Goal: Entertainment & Leisure: Consume media (video, audio)

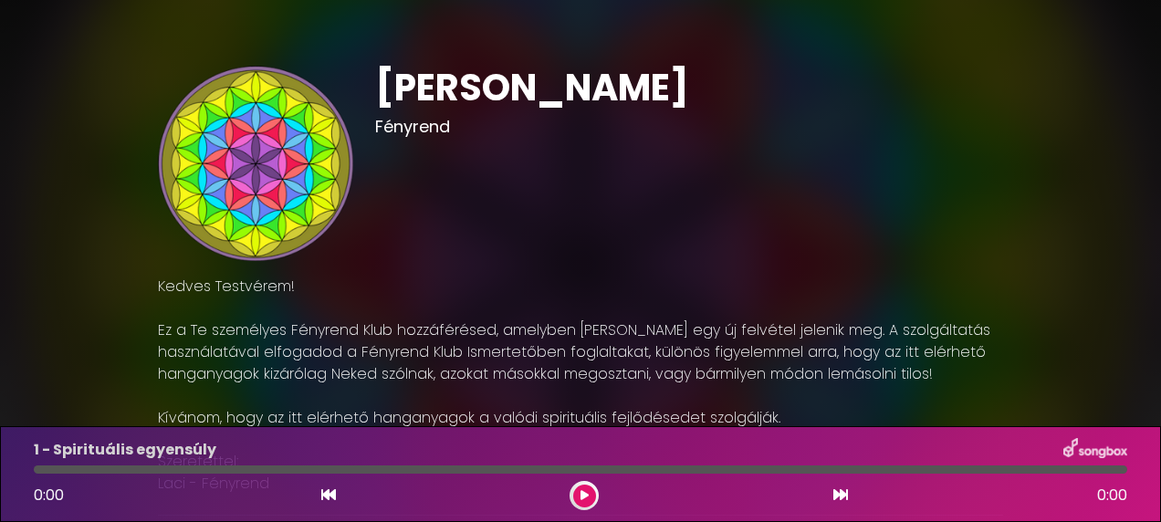
click at [592, 491] on button at bounding box center [584, 496] width 23 height 23
click at [29, 471] on div at bounding box center [580, 469] width 1115 height 8
drag, startPoint x: 32, startPoint y: 470, endPoint x: 19, endPoint y: 468, distance: 12.9
click at [19, 468] on div "1 - Spirituális egyensúly 0:00 64:17" at bounding box center [580, 474] width 1161 height 96
drag, startPoint x: 37, startPoint y: 469, endPoint x: 19, endPoint y: 466, distance: 17.6
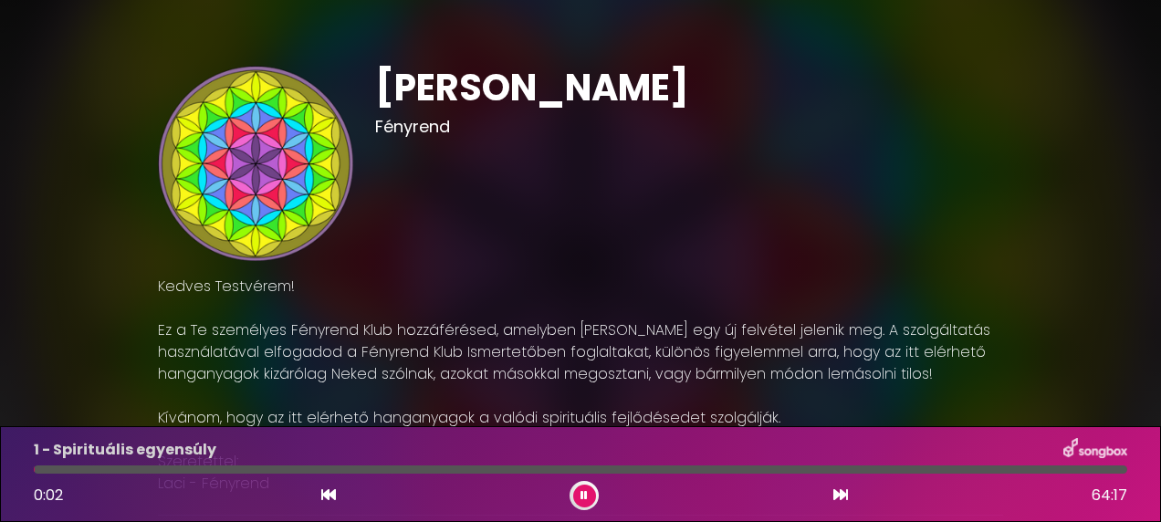
click at [19, 466] on div "1 - Spirituális egyensúly 0:02 64:17" at bounding box center [580, 474] width 1161 height 96
drag, startPoint x: 35, startPoint y: 471, endPoint x: 13, endPoint y: 468, distance: 22.1
click at [13, 468] on div "1 - Spirituális egyensúly 0:00 64:17" at bounding box center [580, 474] width 1161 height 96
drag, startPoint x: 37, startPoint y: 471, endPoint x: 16, endPoint y: 469, distance: 20.2
click at [16, 469] on div "1 - Spirituális egyensúly 0:05 64:17" at bounding box center [580, 474] width 1161 height 96
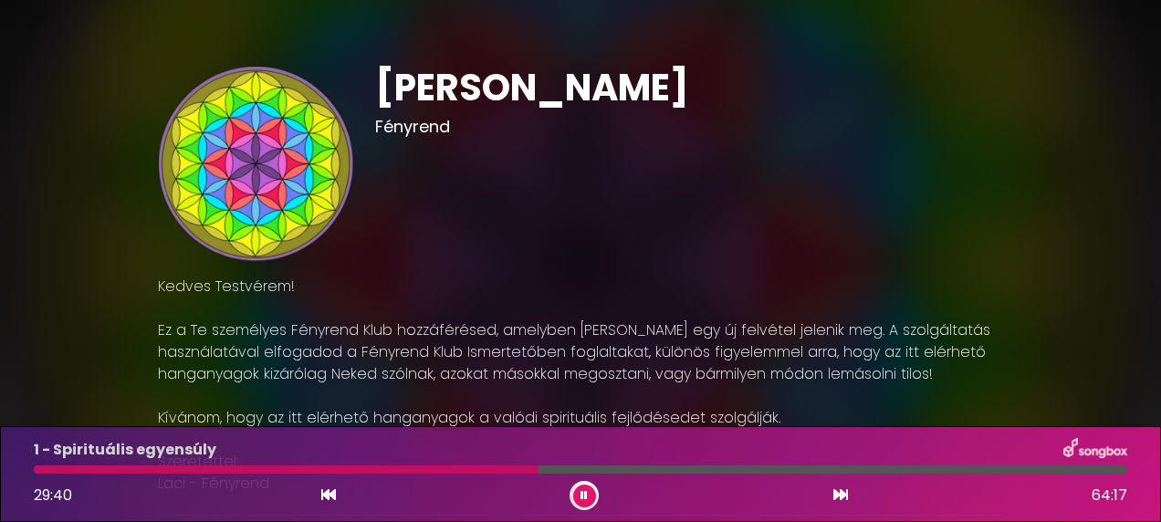
click at [729, 87] on h1 "[PERSON_NAME]" at bounding box center [689, 88] width 629 height 44
click at [584, 493] on icon at bounding box center [583, 495] width 7 height 11
click at [620, 257] on div "[PERSON_NAME] Fényrend" at bounding box center [689, 163] width 651 height 195
